Goal: Task Accomplishment & Management: Complete application form

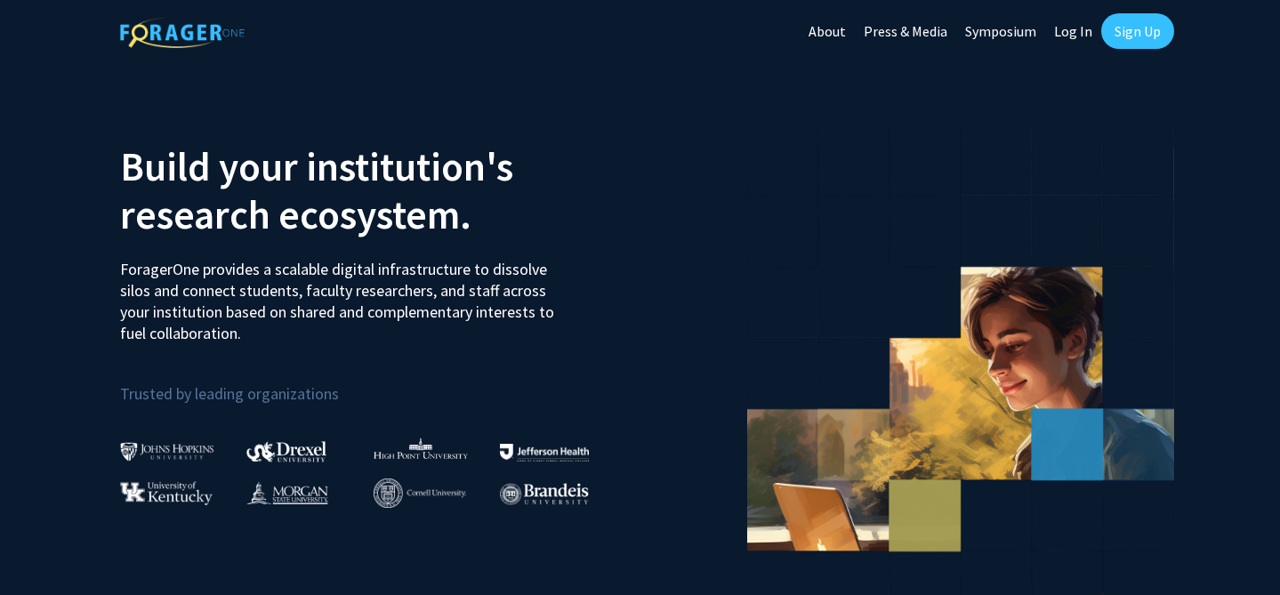
click at [1135, 32] on link "Sign Up" at bounding box center [1137, 31] width 73 height 36
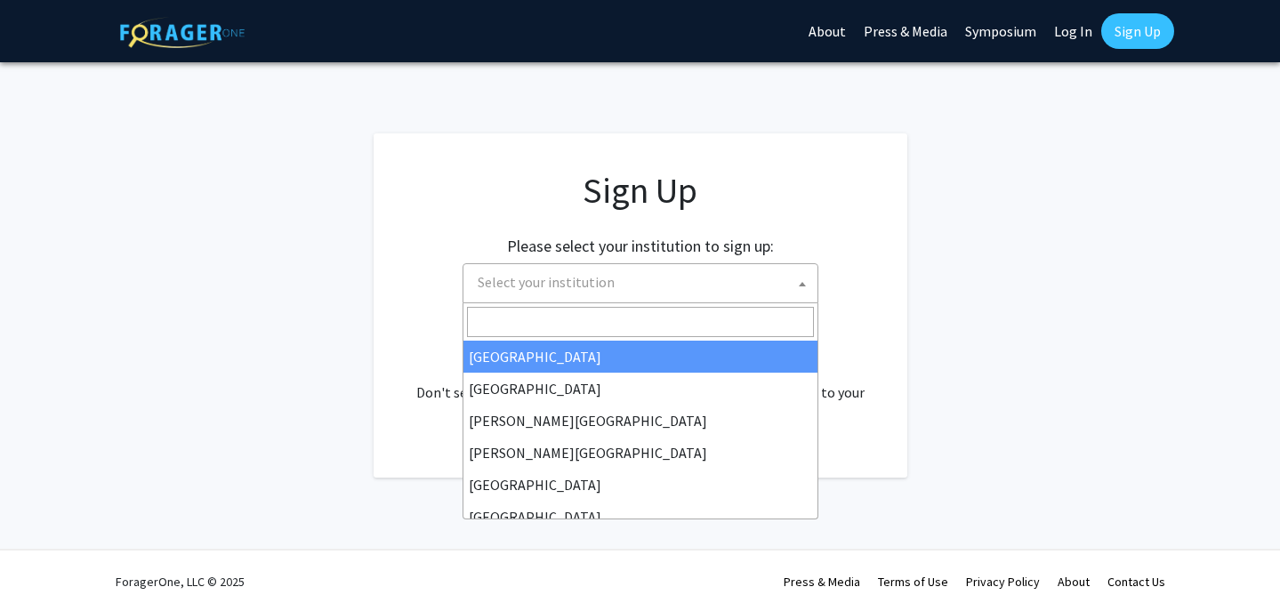
click at [672, 285] on span "Select your institution" at bounding box center [643, 282] width 347 height 36
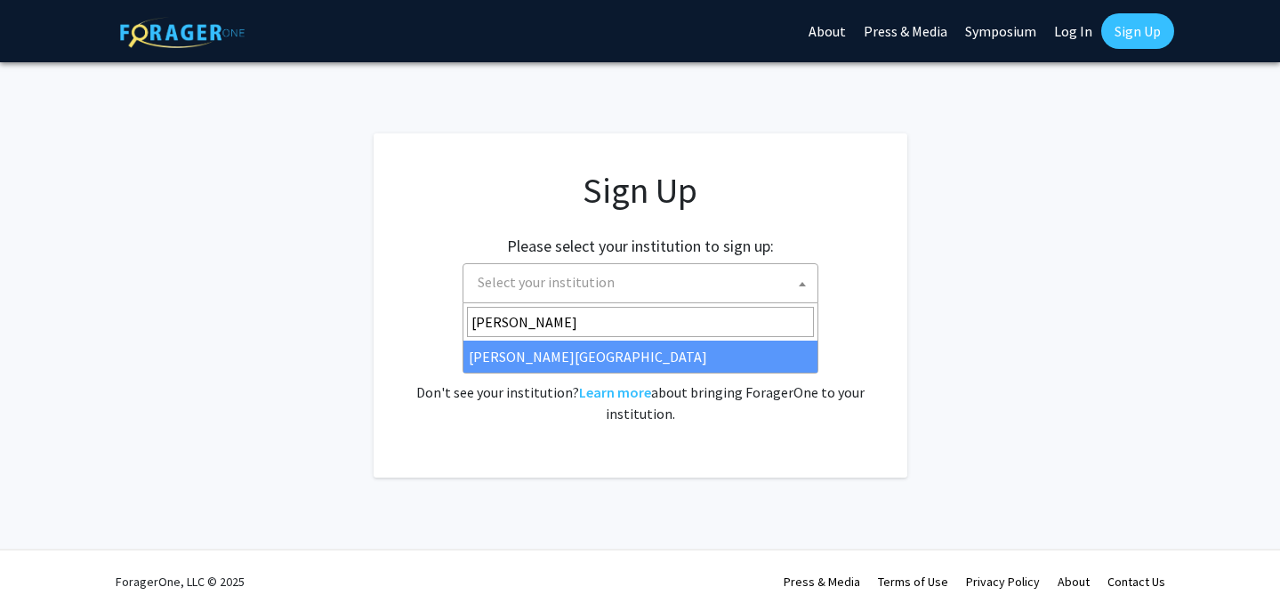
type input "[PERSON_NAME]"
select select "21"
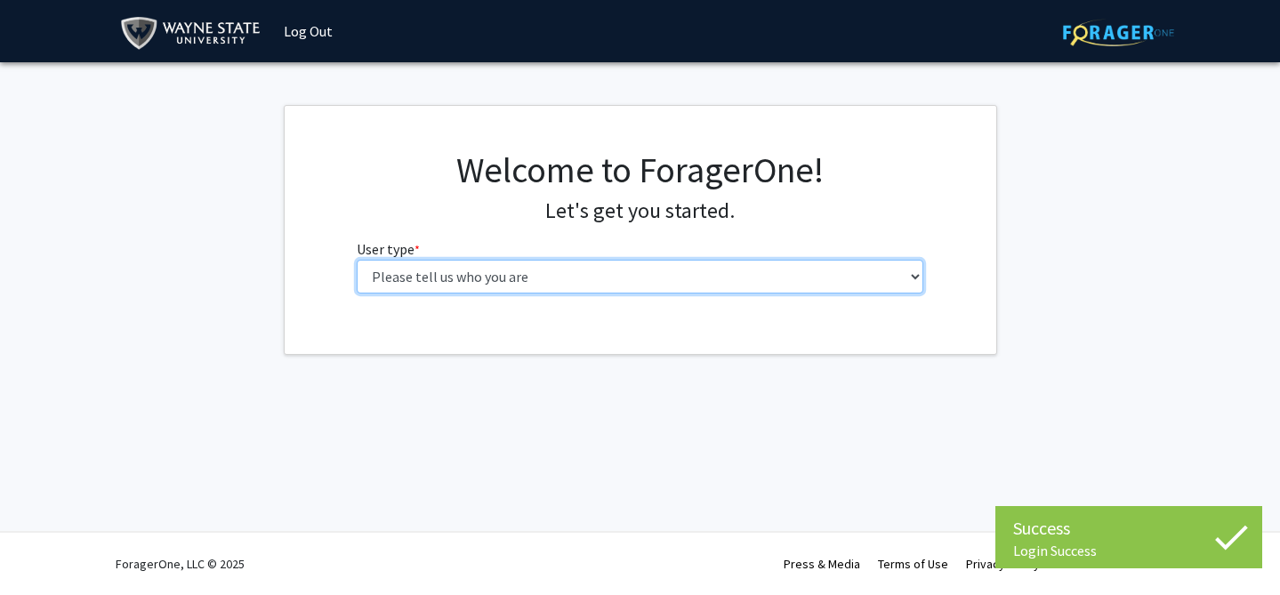
click at [550, 276] on select "Please tell us who you are Undergraduate Student Master's Student Doctoral Cand…" at bounding box center [640, 277] width 567 height 34
select select "1: undergrad"
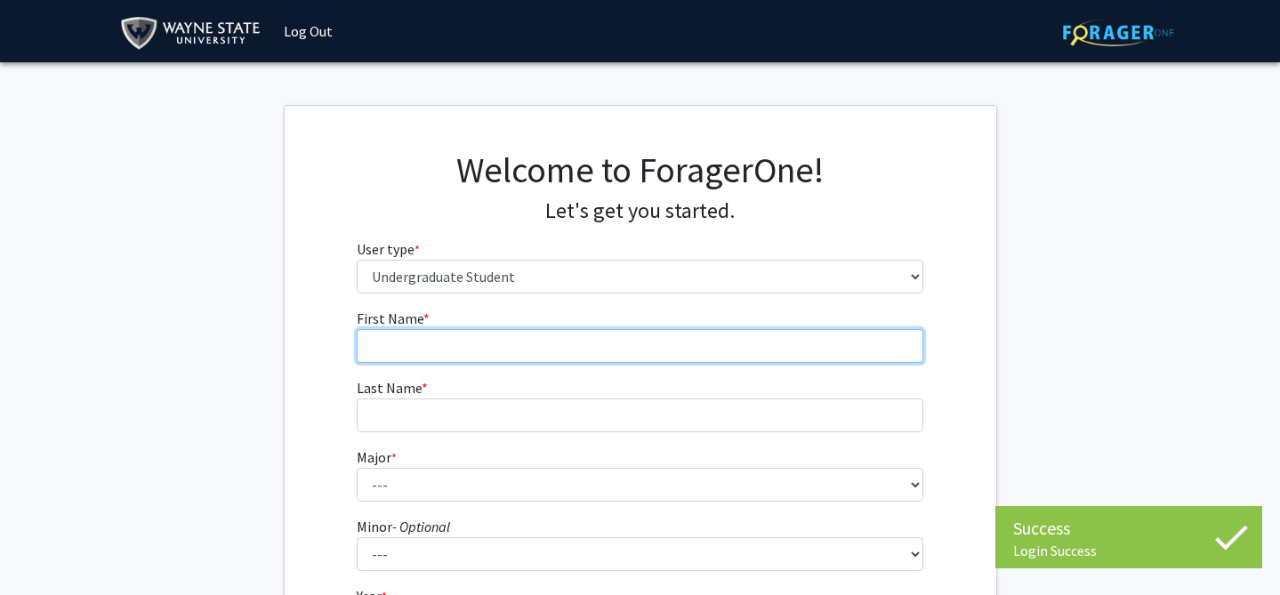
click at [512, 333] on input "First Name * required" at bounding box center [640, 346] width 567 height 34
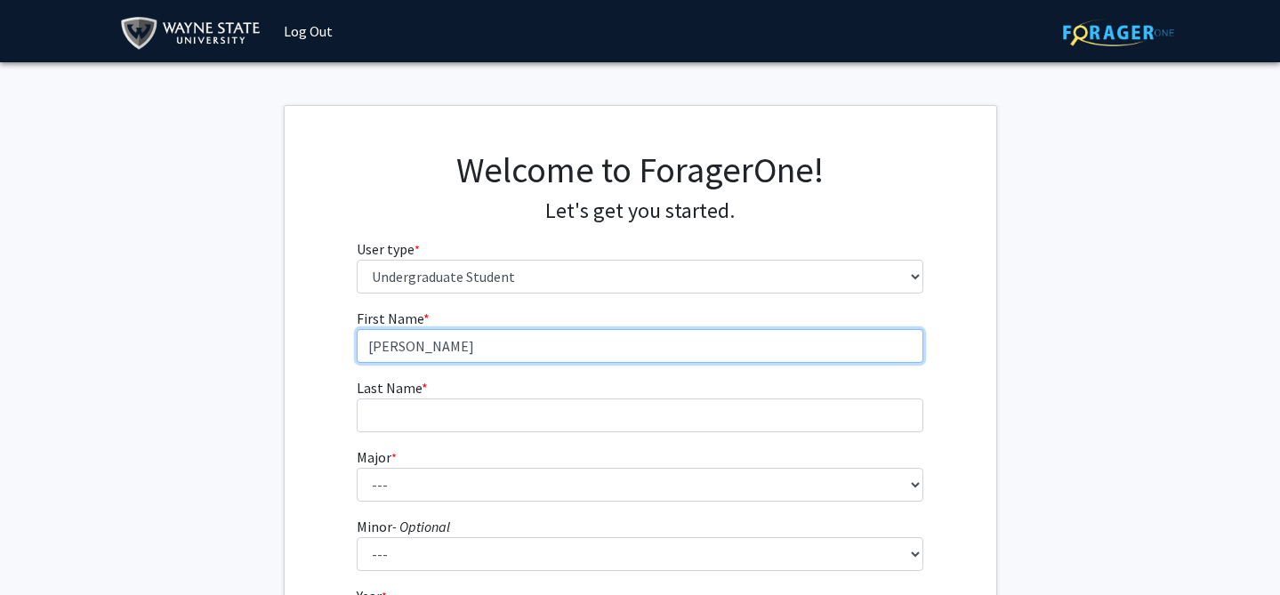
type input "Chloe"
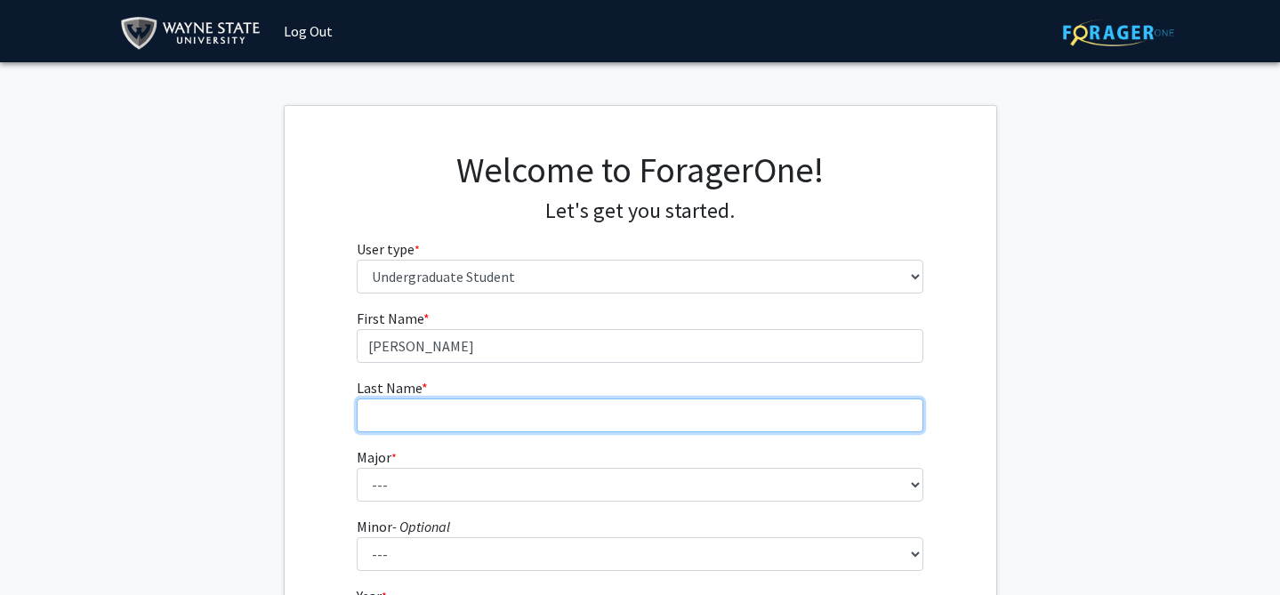
click at [398, 427] on input "Last Name * required" at bounding box center [640, 415] width 567 height 34
type input "b"
type input "Brush"
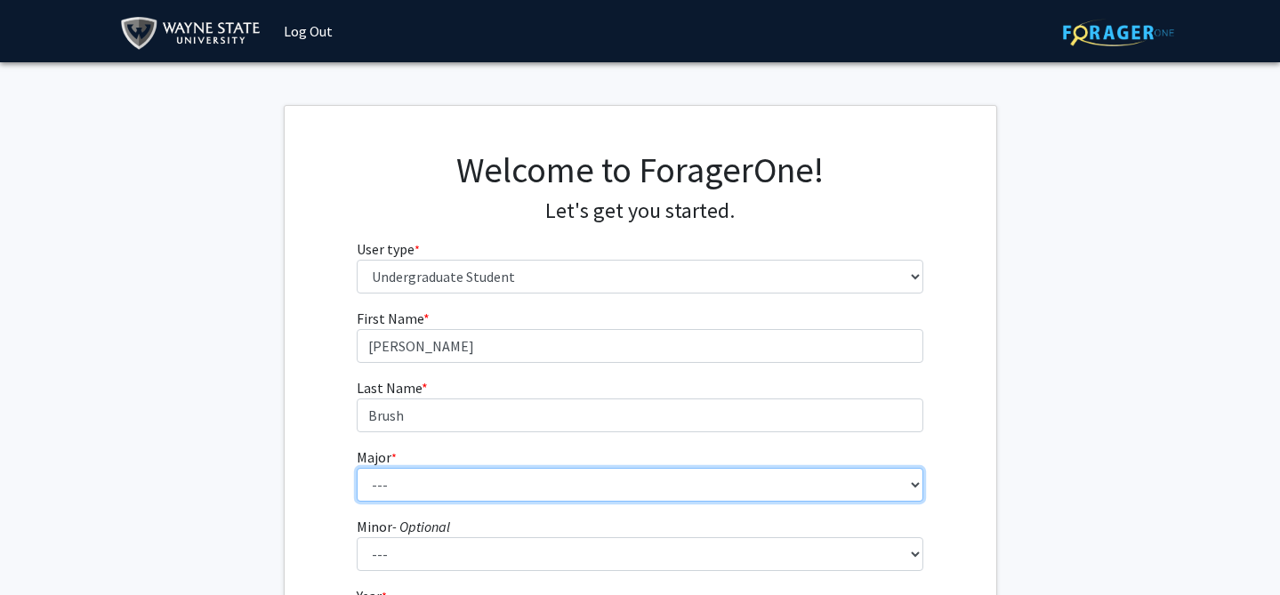
click at [393, 484] on select "--- Accounting African American Studies Anthropology Applied Behavior Analysis …" at bounding box center [640, 485] width 567 height 34
select select "78: 1858"
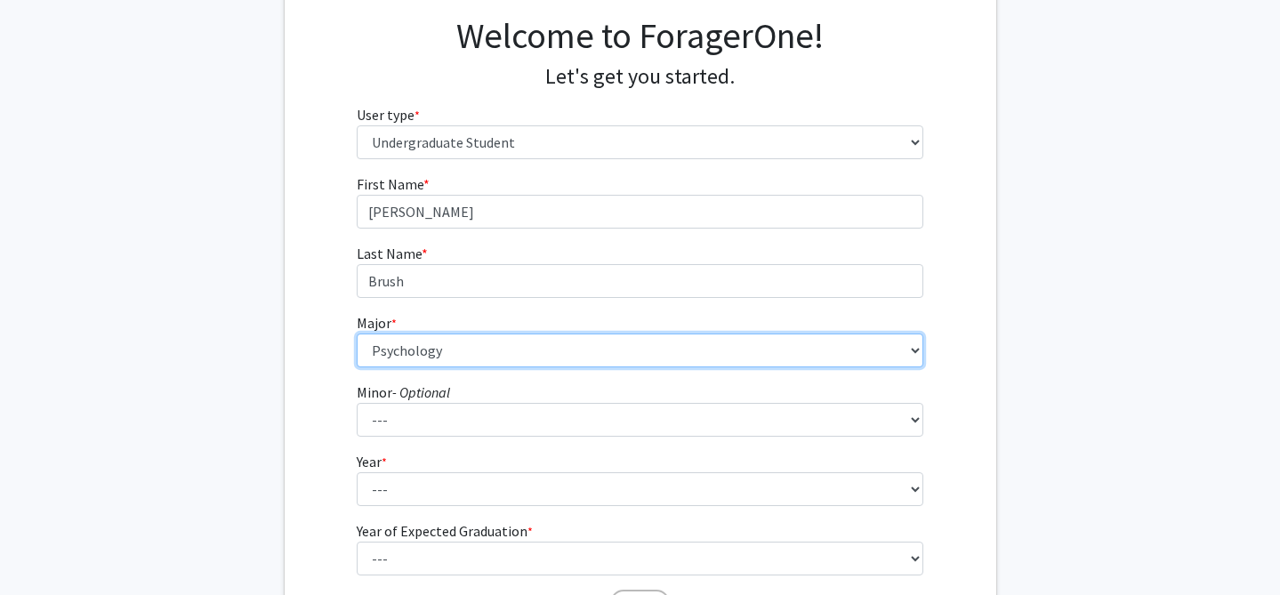
scroll to position [135, 0]
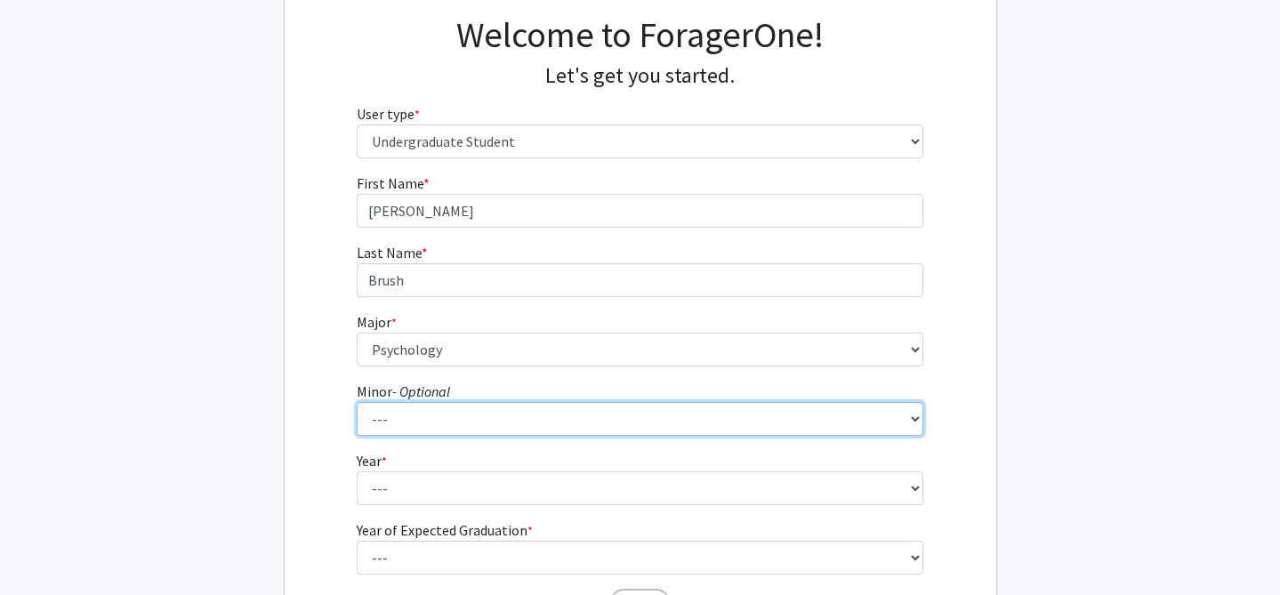
click at [422, 418] on select "--- African American Studies Africana Theatre and Dance Animation and Interacti…" at bounding box center [640, 419] width 567 height 34
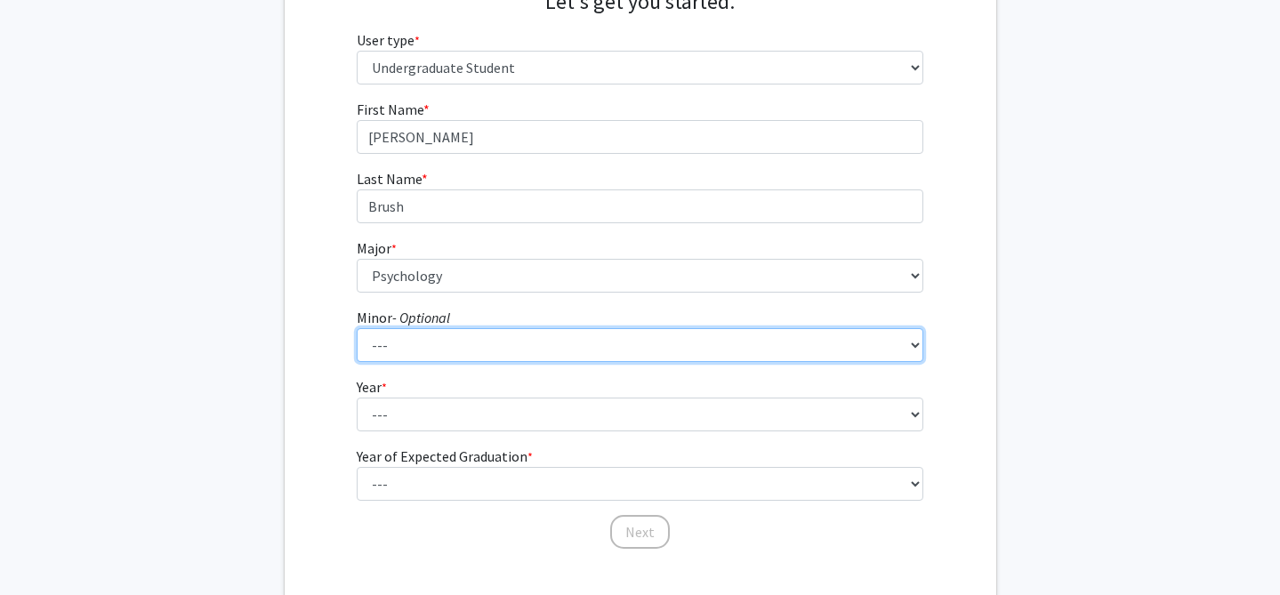
scroll to position [212, 0]
click at [444, 341] on select "--- African American Studies Africana Theatre and Dance Animation and Interacti…" at bounding box center [640, 342] width 567 height 34
select select "8: 1373"
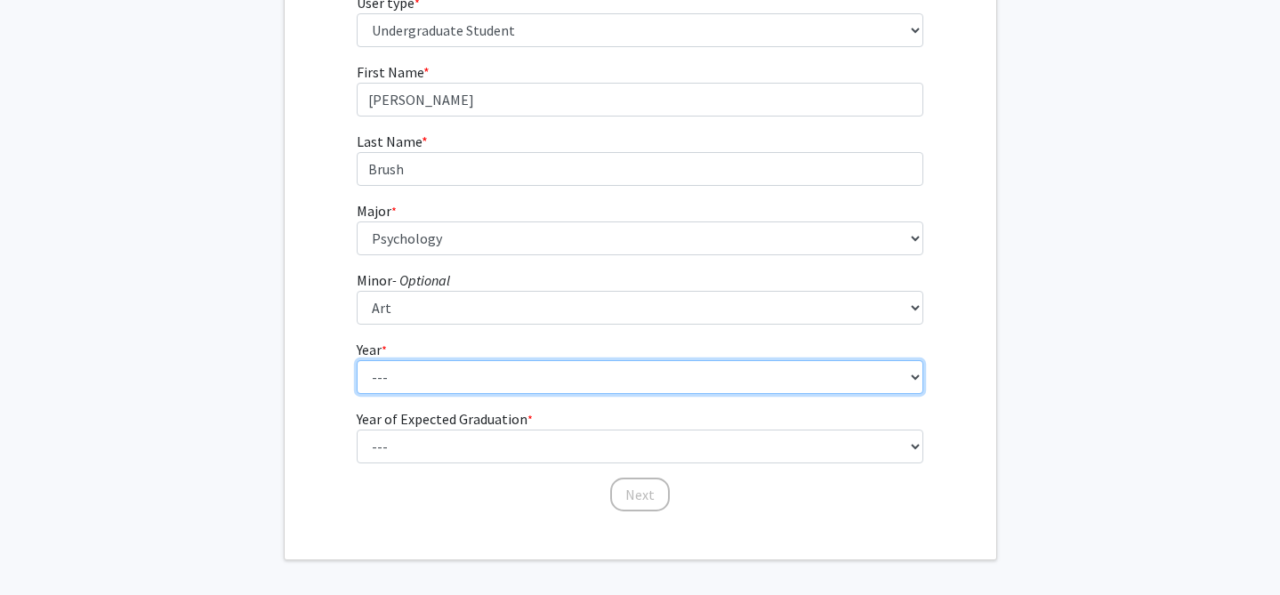
click at [404, 369] on select "--- First-year Sophomore Junior Senior Postbaccalaureate Certificate" at bounding box center [640, 377] width 567 height 34
select select "3: junior"
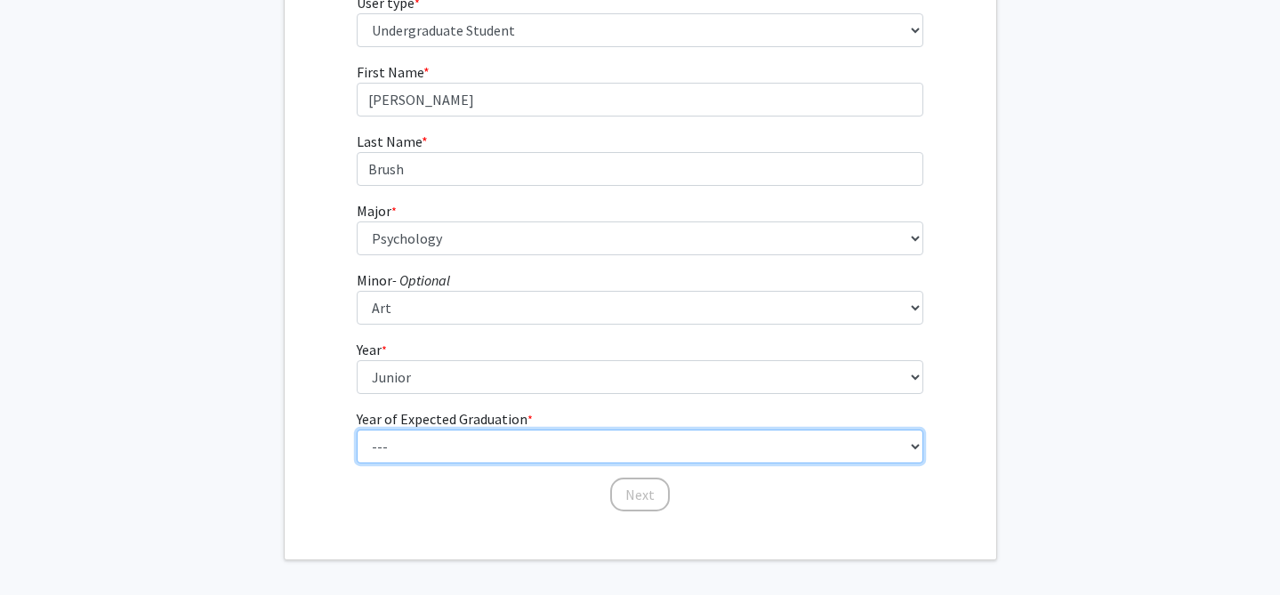
click at [412, 448] on select "--- 2025 2026 2027 2028 2029 2030 2031 2032 2033 2034" at bounding box center [640, 447] width 567 height 34
select select "3: 2027"
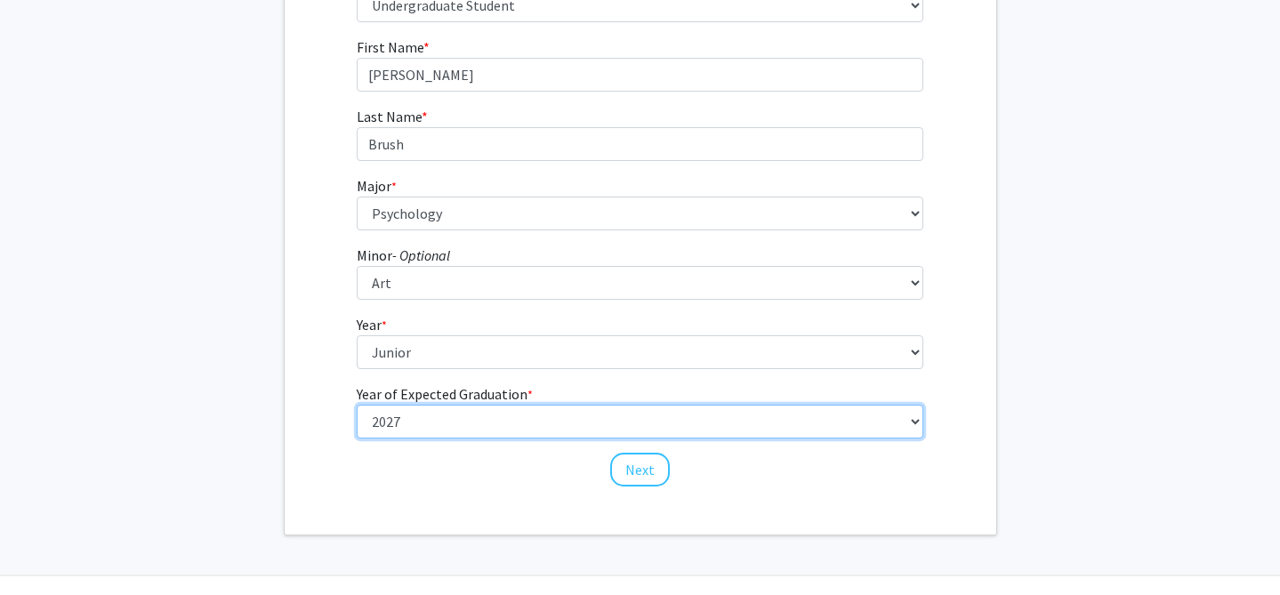
scroll to position [276, 0]
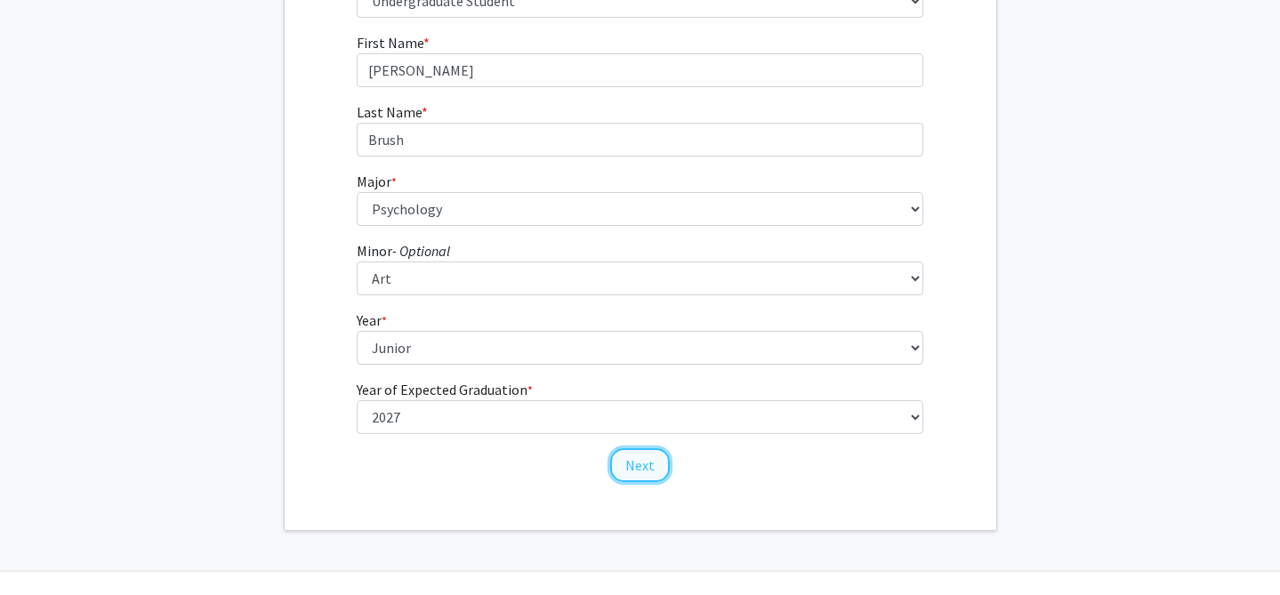
click at [629, 475] on button "Next" at bounding box center [640, 465] width 60 height 34
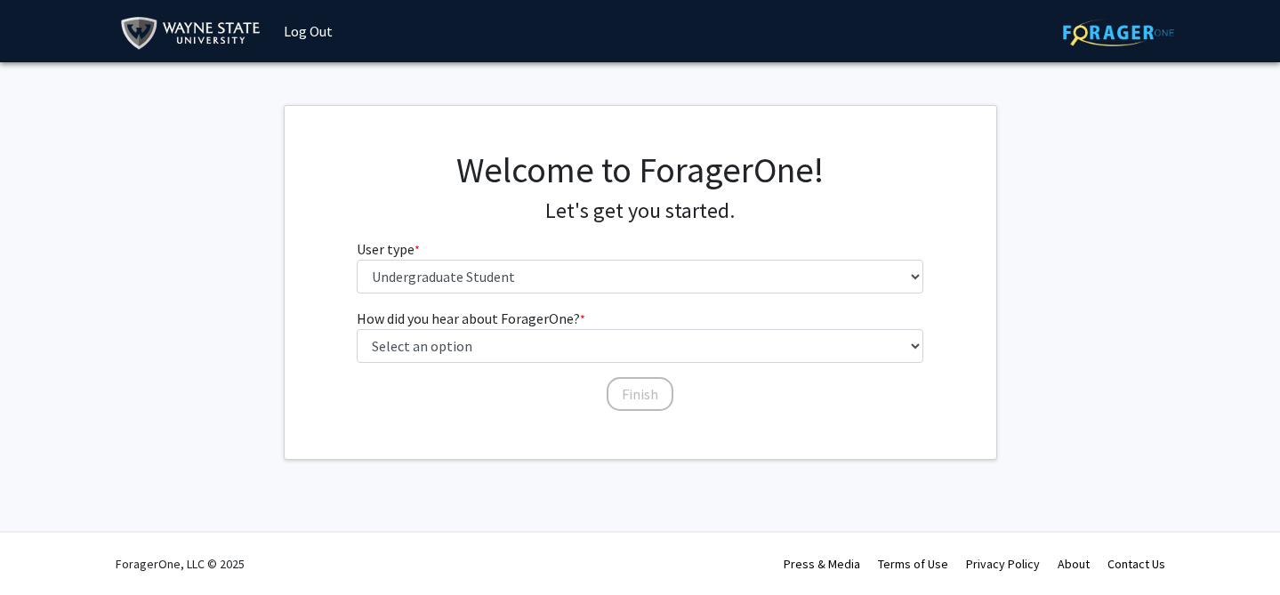
scroll to position [0, 0]
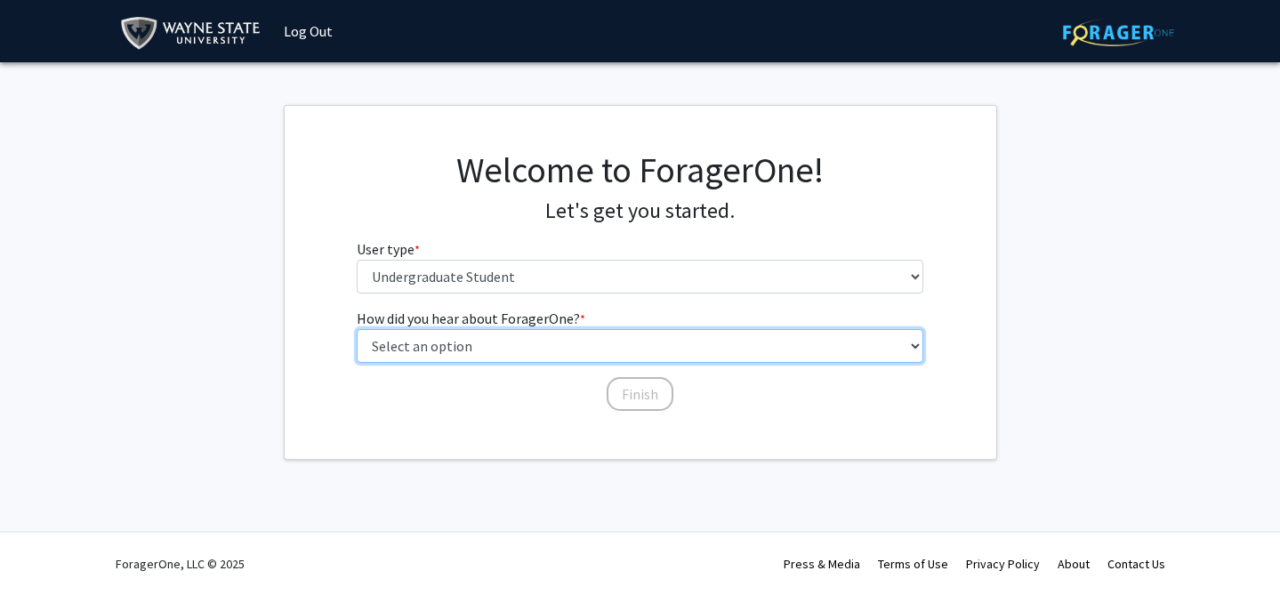
click at [550, 342] on select "Select an option Peer/student recommendation Faculty/staff recommendation Unive…" at bounding box center [640, 346] width 567 height 34
select select "3: university_website"
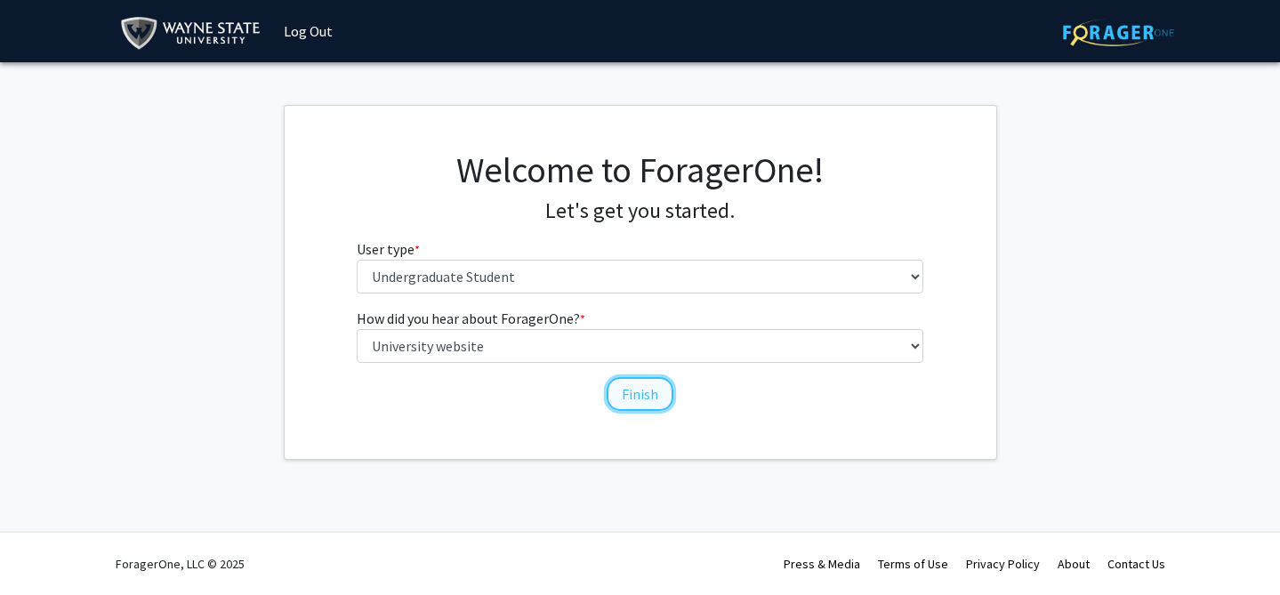
click at [647, 401] on button "Finish" at bounding box center [640, 394] width 67 height 34
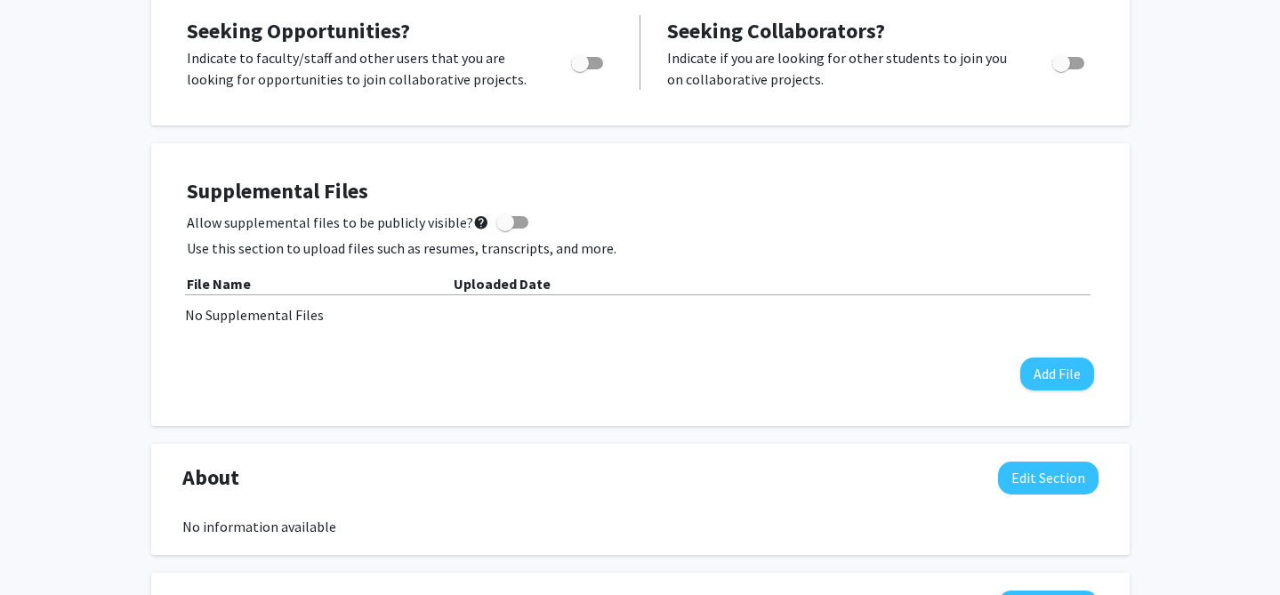
scroll to position [384, 0]
